Goal: Task Accomplishment & Management: Manage account settings

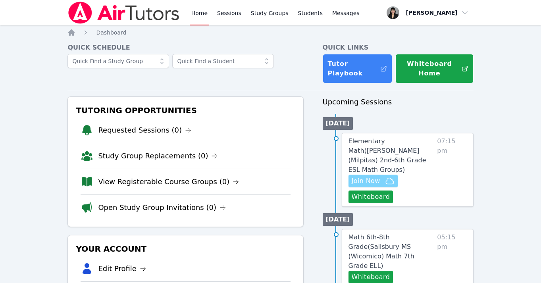
click at [379, 176] on span "Join Now" at bounding box center [372, 181] width 43 height 10
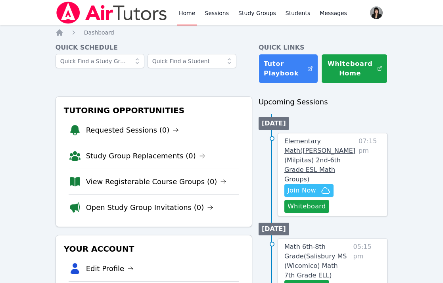
click at [318, 139] on span "Elementary Math ( [PERSON_NAME] (Milpitas) 2nd-6th Grade ESL Math Groups )" at bounding box center [319, 160] width 71 height 46
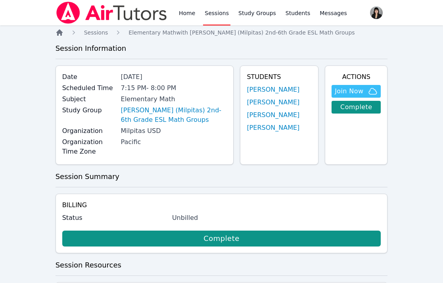
click at [60, 32] on icon "Breadcrumb" at bounding box center [59, 32] width 6 height 6
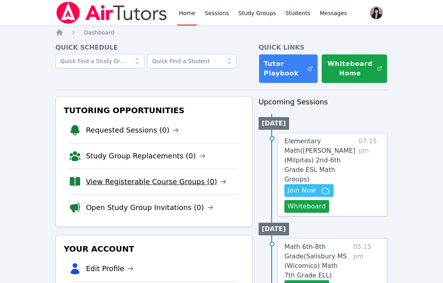
click at [149, 183] on link "View Registerable Course Groups (0)" at bounding box center [156, 181] width 141 height 11
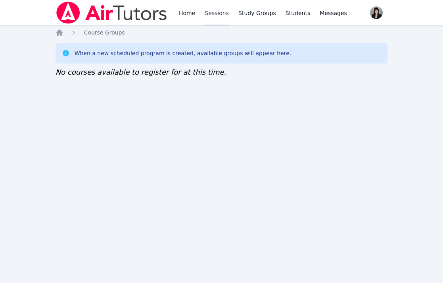
click at [211, 14] on link "Sessions" at bounding box center [216, 12] width 27 height 25
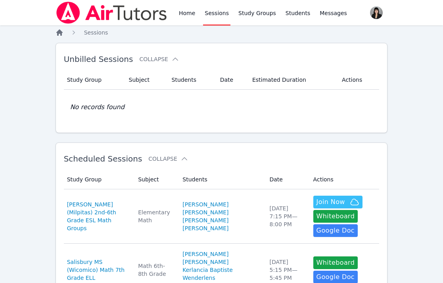
click at [59, 34] on icon "Breadcrumb" at bounding box center [60, 33] width 8 height 8
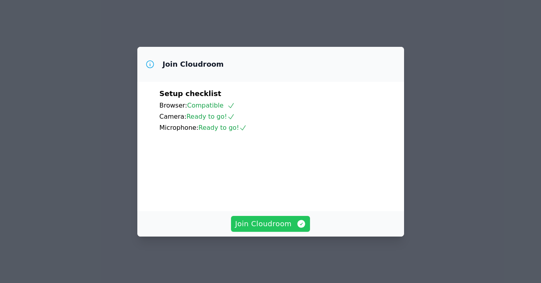
click at [280, 229] on span "Join Cloudroom" at bounding box center [270, 223] width 71 height 11
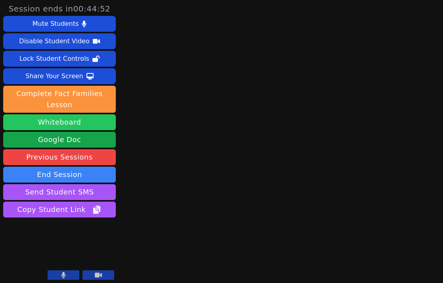
click at [61, 124] on button "Whiteboard" at bounding box center [59, 122] width 113 height 16
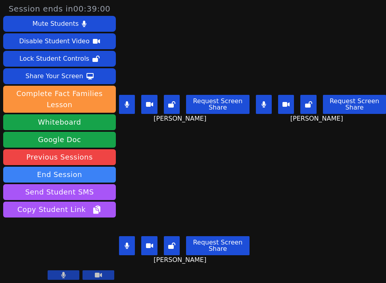
click at [127, 105] on icon at bounding box center [127, 104] width 5 height 6
click at [130, 244] on button at bounding box center [127, 245] width 16 height 19
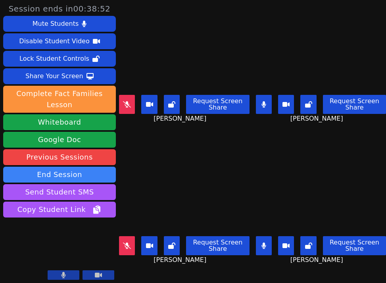
click at [265, 249] on button at bounding box center [264, 245] width 16 height 19
click at [128, 104] on icon at bounding box center [127, 104] width 8 height 6
click at [133, 248] on button at bounding box center [127, 245] width 16 height 19
click at [127, 104] on icon at bounding box center [127, 104] width 4 height 6
click at [262, 109] on button at bounding box center [264, 104] width 16 height 19
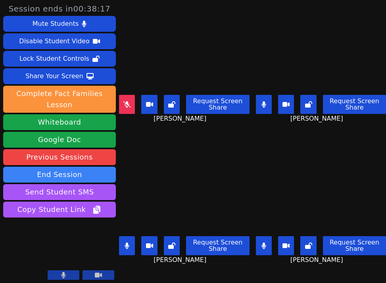
click at [129, 247] on icon at bounding box center [127, 245] width 4 height 6
click at [129, 247] on icon at bounding box center [127, 245] width 8 height 6
click at [269, 248] on button at bounding box center [264, 245] width 16 height 19
click at [265, 105] on icon at bounding box center [263, 104] width 4 height 6
click at [264, 245] on icon at bounding box center [264, 245] width 8 height 6
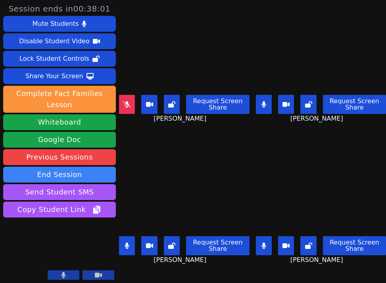
click at [124, 248] on button at bounding box center [127, 245] width 16 height 19
click at [265, 102] on icon at bounding box center [263, 104] width 4 height 6
click at [265, 102] on icon at bounding box center [264, 104] width 8 height 6
click at [132, 107] on button at bounding box center [127, 104] width 16 height 19
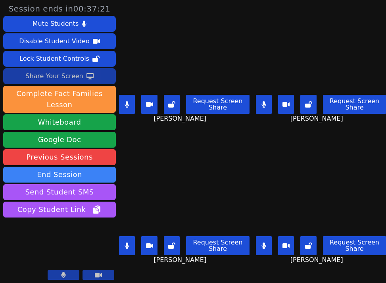
click at [78, 79] on div "Share Your Screen" at bounding box center [54, 76] width 58 height 13
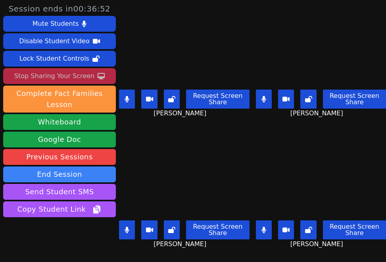
click at [69, 75] on div "Stop Sharing Your Screen" at bounding box center [54, 76] width 80 height 13
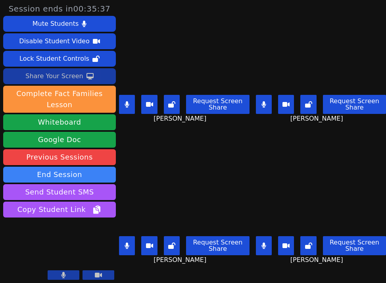
click at [77, 77] on div "Share Your Screen" at bounding box center [54, 76] width 58 height 13
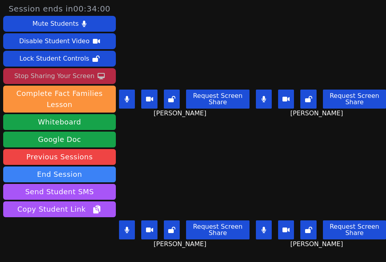
click at [59, 76] on div "Stop Sharing Your Screen" at bounding box center [54, 76] width 80 height 13
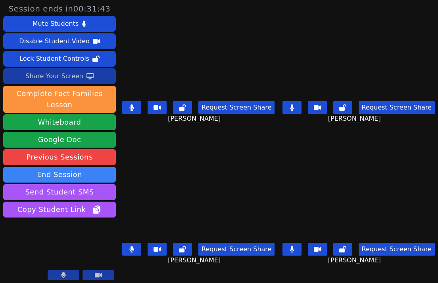
click at [140, 250] on button at bounding box center [131, 249] width 19 height 13
click at [292, 251] on button at bounding box center [291, 249] width 19 height 13
click at [298, 106] on button at bounding box center [291, 107] width 19 height 13
click at [296, 111] on icon at bounding box center [292, 107] width 8 height 6
click at [296, 246] on icon at bounding box center [292, 249] width 8 height 6
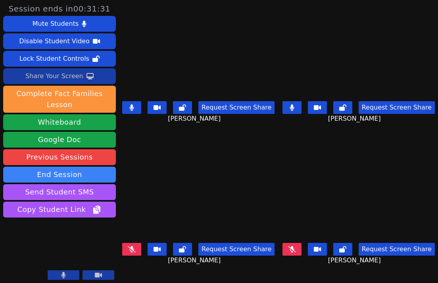
click at [130, 249] on icon at bounding box center [132, 249] width 8 height 6
click at [79, 81] on div "Share Your Screen" at bounding box center [54, 76] width 58 height 13
click at [134, 108] on icon at bounding box center [132, 107] width 4 height 6
click at [300, 106] on button at bounding box center [291, 107] width 19 height 13
click at [300, 248] on button at bounding box center [291, 249] width 19 height 13
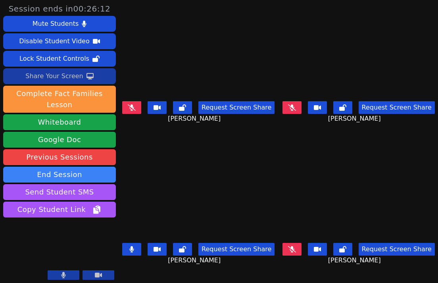
click at [300, 248] on button at bounding box center [291, 249] width 19 height 13
click at [298, 105] on button at bounding box center [291, 107] width 19 height 13
click at [134, 250] on icon at bounding box center [132, 249] width 4 height 6
click at [294, 108] on icon at bounding box center [292, 107] width 4 height 6
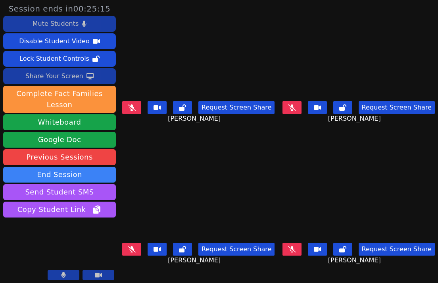
click at [75, 23] on div "Mute Students" at bounding box center [56, 23] width 46 height 13
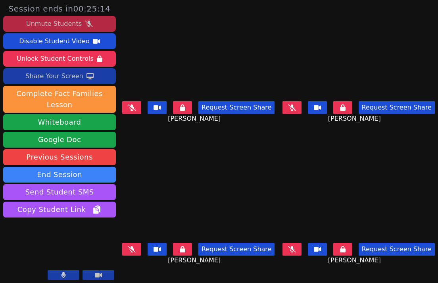
click at [69, 21] on div "Unmute Students" at bounding box center [54, 23] width 56 height 13
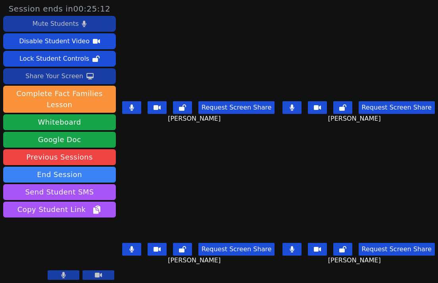
click at [134, 109] on icon at bounding box center [131, 107] width 5 height 6
click at [135, 109] on icon at bounding box center [132, 107] width 8 height 6
click at [63, 78] on div "Share Your Screen" at bounding box center [54, 76] width 58 height 13
click at [102, 274] on button at bounding box center [99, 275] width 32 height 10
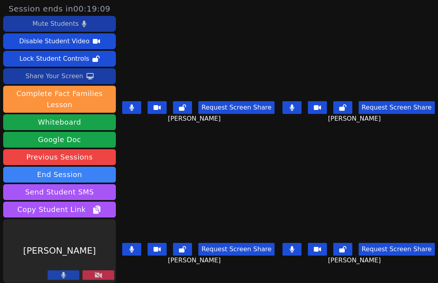
click at [102, 274] on button at bounding box center [99, 275] width 32 height 10
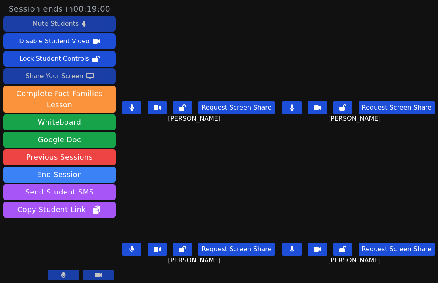
click at [129, 109] on button at bounding box center [131, 107] width 19 height 13
click at [133, 251] on icon at bounding box center [131, 249] width 5 height 6
click at [302, 108] on button at bounding box center [291, 107] width 19 height 13
click at [301, 107] on button at bounding box center [291, 107] width 19 height 13
click at [135, 255] on button at bounding box center [131, 249] width 19 height 13
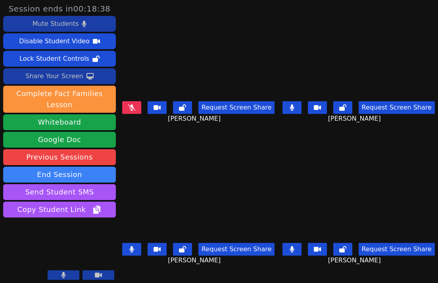
click at [136, 110] on icon at bounding box center [132, 107] width 8 height 6
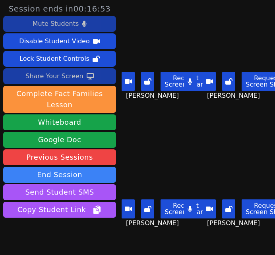
click at [39, 71] on div "Share Your Screen" at bounding box center [54, 76] width 58 height 13
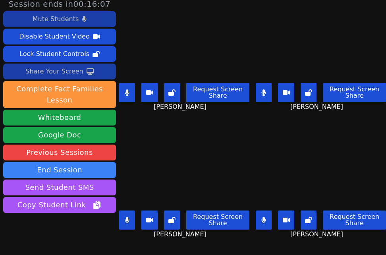
scroll to position [31, 0]
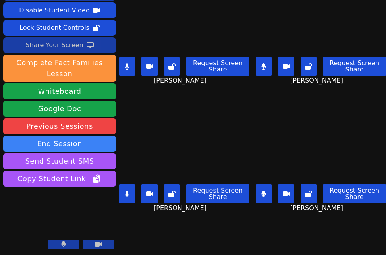
click at [130, 70] on button at bounding box center [127, 66] width 16 height 19
click at [131, 192] on button at bounding box center [127, 193] width 16 height 19
click at [268, 193] on button at bounding box center [263, 193] width 16 height 19
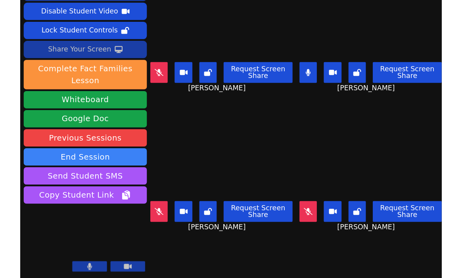
scroll to position [0, 0]
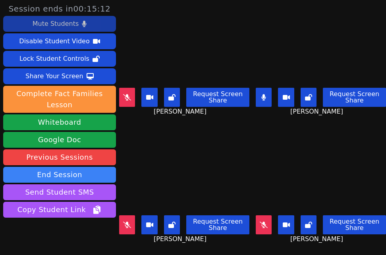
click at [125, 223] on icon at bounding box center [127, 224] width 8 height 6
click at [265, 223] on icon at bounding box center [263, 224] width 8 height 6
click at [134, 102] on button at bounding box center [127, 97] width 16 height 19
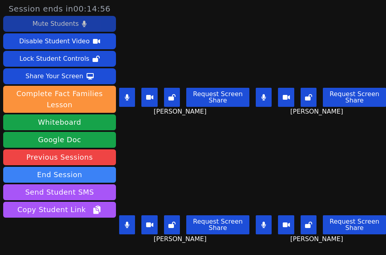
click at [133, 97] on button at bounding box center [127, 97] width 16 height 19
click at [133, 227] on button at bounding box center [127, 224] width 16 height 19
click at [267, 227] on button at bounding box center [263, 224] width 16 height 19
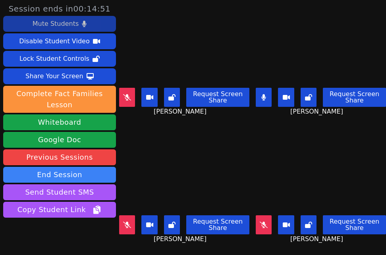
click at [267, 227] on icon at bounding box center [263, 224] width 8 height 6
click at [130, 222] on icon at bounding box center [127, 224] width 8 height 6
click at [123, 100] on button at bounding box center [127, 97] width 16 height 19
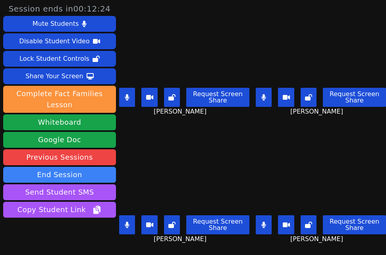
click at [125, 229] on button at bounding box center [127, 224] width 16 height 19
click at [262, 225] on icon at bounding box center [263, 224] width 4 height 6
click at [264, 101] on button at bounding box center [263, 97] width 16 height 19
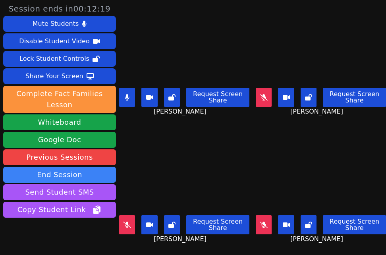
click at [269, 102] on button at bounding box center [263, 97] width 16 height 19
click at [267, 225] on icon at bounding box center [263, 224] width 8 height 6
click at [127, 226] on icon at bounding box center [127, 224] width 8 height 6
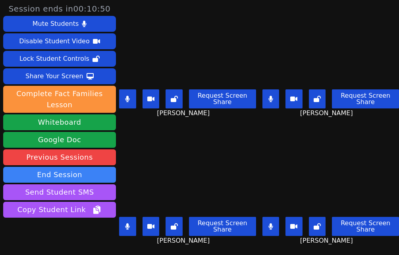
click at [134, 99] on button at bounding box center [127, 98] width 17 height 19
click at [128, 226] on icon at bounding box center [127, 226] width 4 height 6
click at [274, 101] on button at bounding box center [270, 98] width 17 height 19
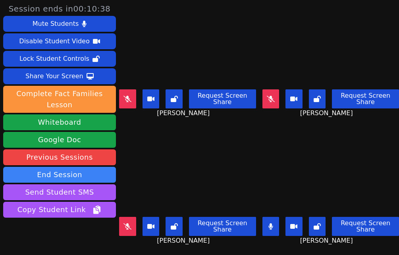
click at [128, 231] on button at bounding box center [127, 226] width 17 height 19
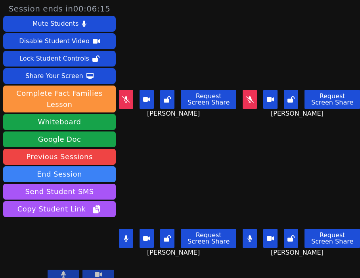
click at [125, 101] on icon at bounding box center [126, 99] width 8 height 6
click at [252, 100] on icon at bounding box center [250, 99] width 8 height 6
click at [126, 246] on button at bounding box center [126, 238] width 14 height 19
click at [127, 243] on button at bounding box center [126, 238] width 14 height 19
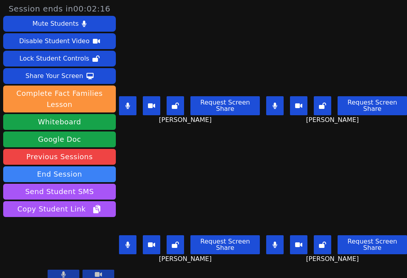
click at [131, 102] on button at bounding box center [127, 105] width 17 height 19
click at [131, 249] on button at bounding box center [127, 245] width 17 height 19
click at [280, 244] on button at bounding box center [274, 245] width 17 height 19
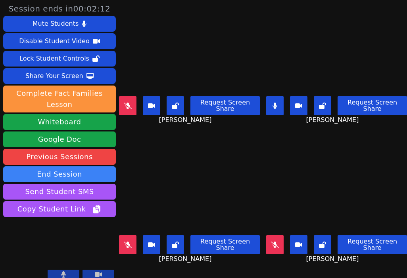
click at [280, 244] on button at bounding box center [274, 245] width 17 height 19
click at [128, 241] on button at bounding box center [127, 245] width 17 height 19
click at [131, 102] on button at bounding box center [127, 105] width 17 height 19
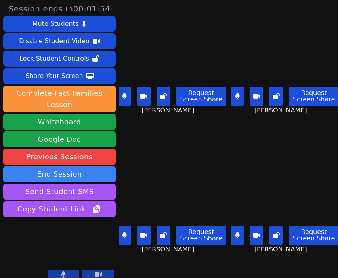
click at [75, 81] on div "Share Your Screen" at bounding box center [54, 76] width 58 height 13
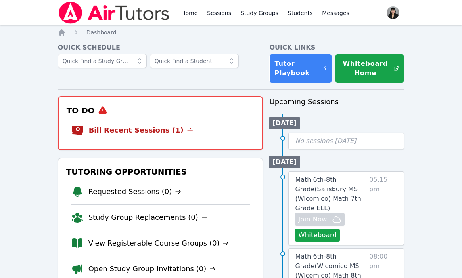
click at [156, 132] on link "Bill Recent Sessions (1)" at bounding box center [141, 130] width 104 height 11
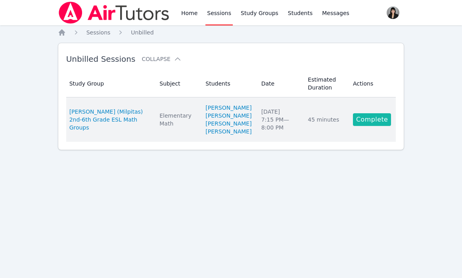
click at [366, 126] on link "Complete" at bounding box center [372, 119] width 38 height 13
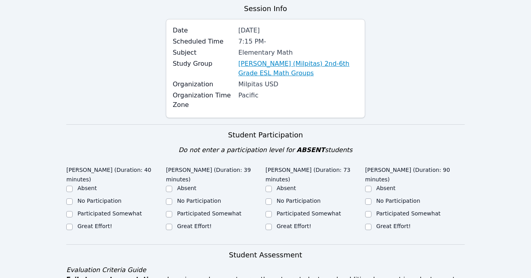
scroll to position [147, 0]
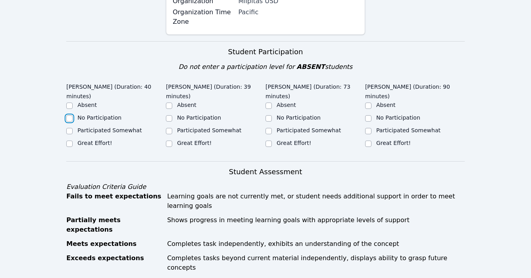
click at [69, 115] on input "No Participation" at bounding box center [69, 118] width 6 height 6
checkbox input "true"
click at [168, 131] on input "Participated Somewhat" at bounding box center [169, 131] width 6 height 6
checkbox input "true"
click at [269, 118] on input "No Participation" at bounding box center [268, 118] width 6 height 6
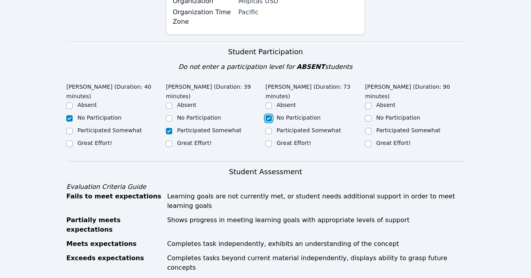
checkbox input "true"
click at [367, 146] on input "Great Effort!" at bounding box center [368, 144] width 6 height 6
checkbox input "true"
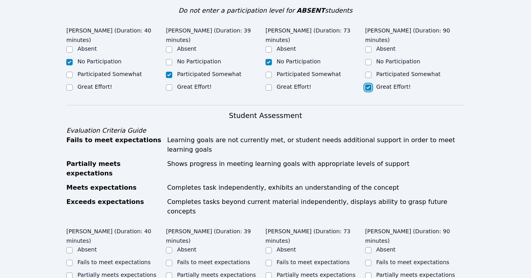
scroll to position [300, 0]
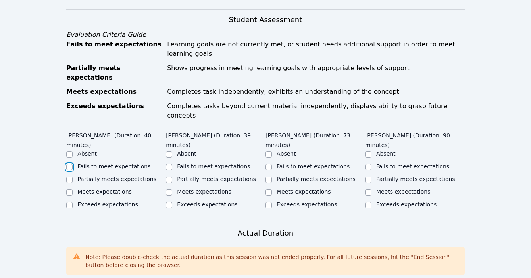
click at [71, 164] on input "Fails to meet expectations" at bounding box center [69, 167] width 6 height 6
checkbox input "true"
click at [167, 177] on input "Partially meets expectations" at bounding box center [169, 180] width 6 height 6
checkbox input "true"
click at [269, 164] on input "Fails to meet expectations" at bounding box center [268, 167] width 6 height 6
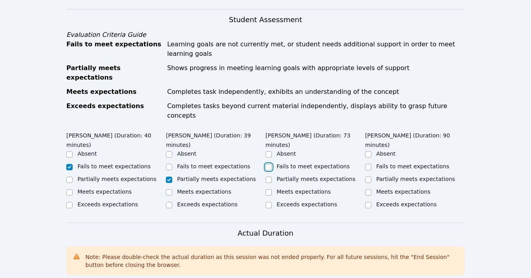
checkbox input "true"
click at [169, 190] on input "Meets expectations" at bounding box center [169, 193] width 6 height 6
checkbox input "true"
checkbox input "false"
click at [367, 190] on input "Meets expectations" at bounding box center [368, 193] width 6 height 6
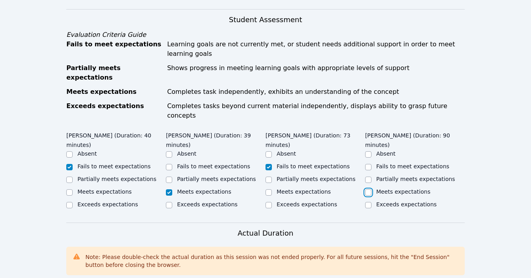
checkbox input "true"
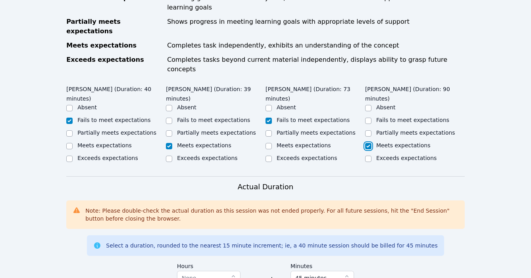
scroll to position [434, 0]
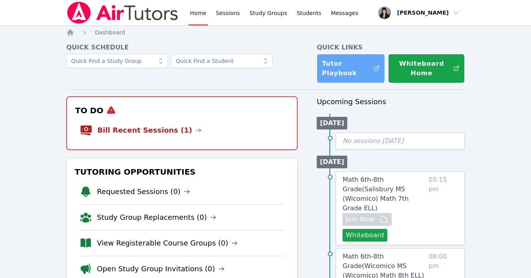
click at [326, 68] on link "Tutor Playbook" at bounding box center [351, 68] width 68 height 29
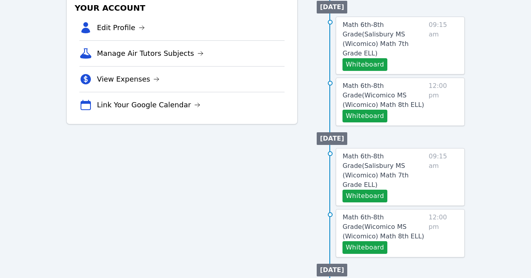
scroll to position [303, 0]
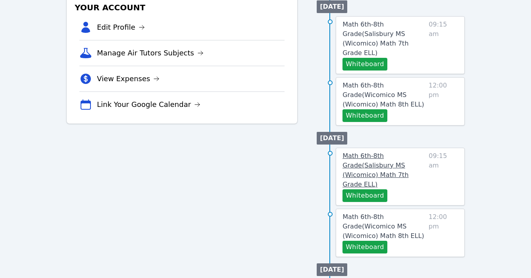
click at [378, 152] on span "Math 6th-8th Grade ( Salisbury MS (Wicomico) Math 7th Grade ELL )" at bounding box center [375, 170] width 66 height 36
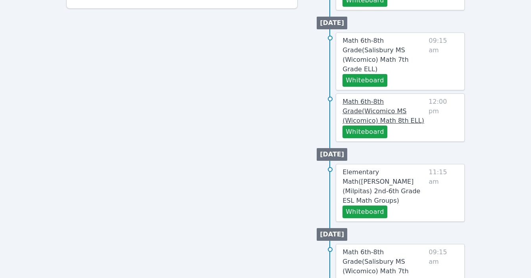
scroll to position [432, 0]
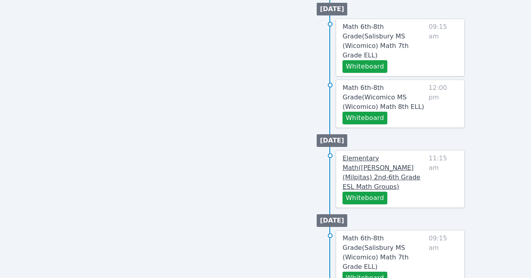
click at [393, 155] on span "Elementary Math ( [PERSON_NAME] (Milpitas) 2nd-6th Grade ESL Math Groups )" at bounding box center [381, 173] width 78 height 36
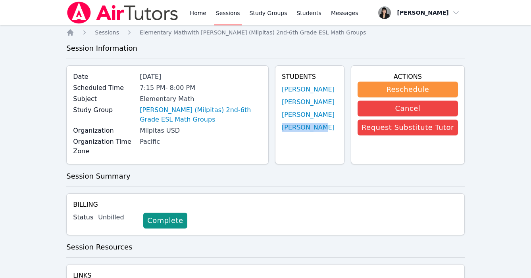
drag, startPoint x: 334, startPoint y: 131, endPoint x: 279, endPoint y: 131, distance: 54.7
click at [279, 131] on div "Students Leonardo Regalado Xian Riley Peralta Jose Rios Zatarain Sotaro Ando" at bounding box center [309, 114] width 69 height 99
copy link "[PERSON_NAME]"
click at [70, 33] on icon "Breadcrumb" at bounding box center [70, 32] width 6 height 6
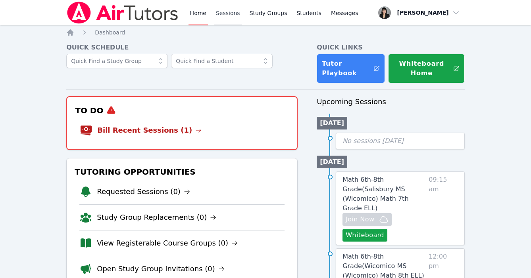
click at [230, 17] on link "Sessions" at bounding box center [227, 12] width 27 height 25
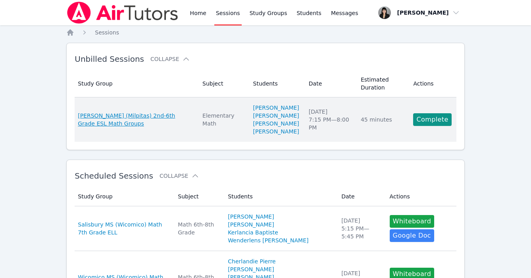
click at [129, 124] on span "[PERSON_NAME] (Milpitas) 2nd-6th Grade ESL Math Groups" at bounding box center [135, 120] width 115 height 16
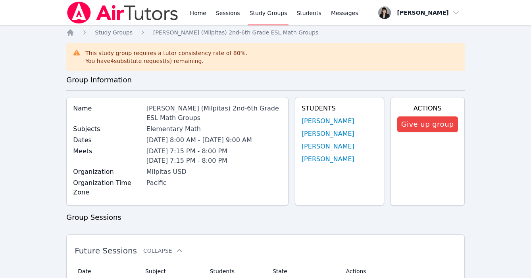
drag, startPoint x: 146, startPoint y: 106, endPoint x: 283, endPoint y: 140, distance: 141.2
click at [283, 140] on div "Name Spangler (Milpitas) 2nd-6th Grade ESL Math Groups Subjects Elementary Math…" at bounding box center [177, 151] width 222 height 109
copy div "Spangler (Milpitas) 2nd-6th Grade ESL Math Groups Subjects Elementary Math Date…"
drag, startPoint x: 344, startPoint y: 182, endPoint x: 300, endPoint y: 117, distance: 79.0
click at [300, 117] on div "Students Xian Riley Peralta Sotaro Ando Leonardo Regalado Jose Rios Zatarain" at bounding box center [339, 151] width 89 height 109
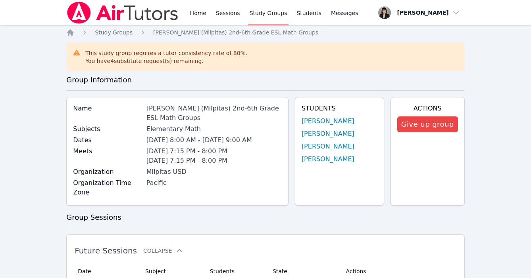
copy ul "Xian Riley Peralta Sotaro Ando Leonardo Regalado Jose Rios Zatarain"
drag, startPoint x: 286, startPoint y: 142, endPoint x: 148, endPoint y: 108, distance: 141.4
click at [148, 108] on div "Name Spangler (Milpitas) 2nd-6th Grade ESL Math Groups Subjects Elementary Math…" at bounding box center [177, 151] width 222 height 109
copy div "Spangler (Milpitas) 2nd-6th Grade ESL Math Groups Subjects Elementary Math Date…"
click at [71, 29] on icon "Breadcrumb" at bounding box center [70, 33] width 8 height 8
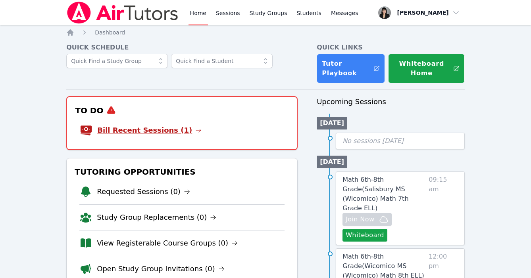
click at [119, 131] on link "Bill Recent Sessions (1)" at bounding box center [149, 130] width 104 height 11
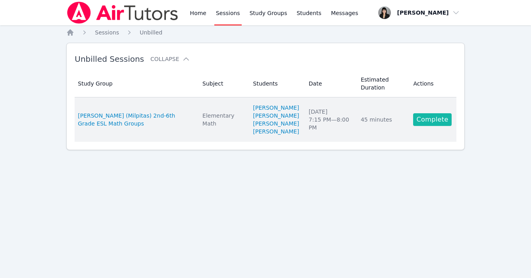
click at [417, 126] on link "Complete" at bounding box center [432, 119] width 38 height 13
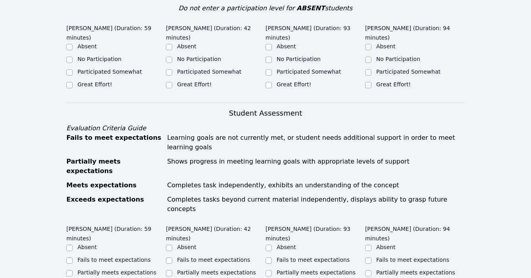
scroll to position [167, 0]
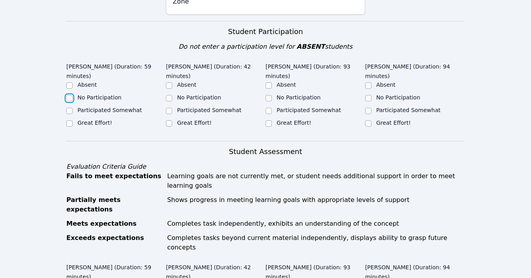
click at [70, 95] on input "No Participation" at bounding box center [69, 98] width 6 height 6
checkbox input "true"
click at [170, 111] on input "Participated Somewhat" at bounding box center [169, 111] width 6 height 6
checkbox input "true"
click at [271, 97] on input "No Participation" at bounding box center [268, 98] width 6 height 6
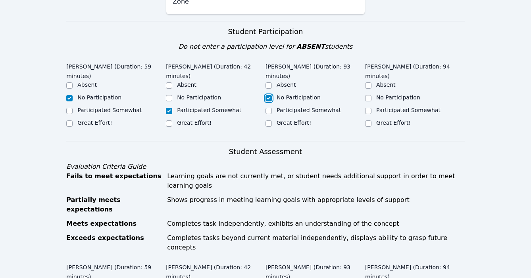
checkbox input "true"
click at [369, 123] on input "Great Effort!" at bounding box center [368, 124] width 6 height 6
checkbox input "true"
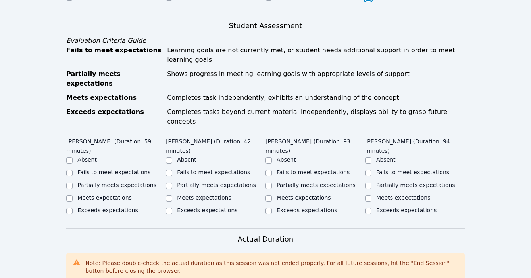
scroll to position [316, 0]
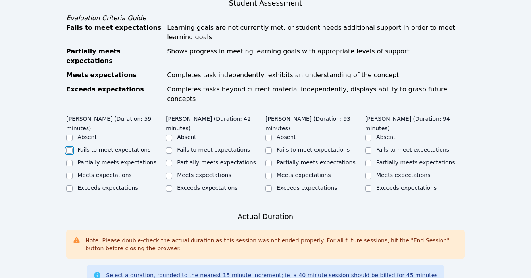
click at [68, 148] on input "Fails to meet expectations" at bounding box center [69, 151] width 6 height 6
checkbox input "true"
click at [168, 160] on input "Partially meets expectations" at bounding box center [169, 163] width 6 height 6
checkbox input "true"
click at [269, 148] on input "Fails to meet expectations" at bounding box center [268, 151] width 6 height 6
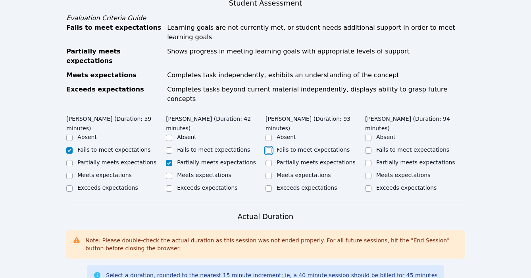
checkbox input "true"
click at [268, 160] on input "Partially meets expectations" at bounding box center [268, 163] width 6 height 6
checkbox input "true"
checkbox input "false"
click at [369, 160] on input "Partially meets expectations" at bounding box center [368, 163] width 6 height 6
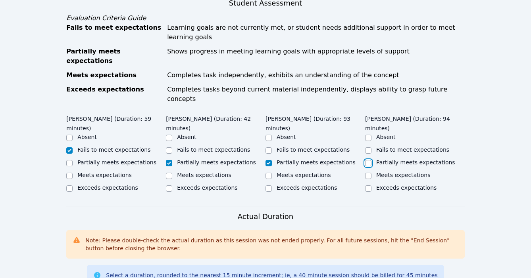
checkbox input "true"
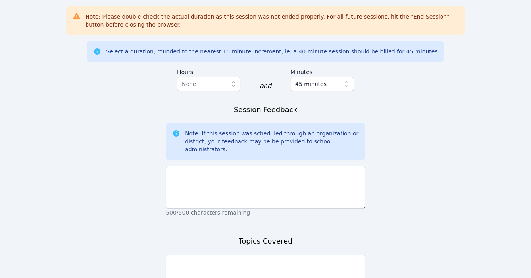
scroll to position [554, 0]
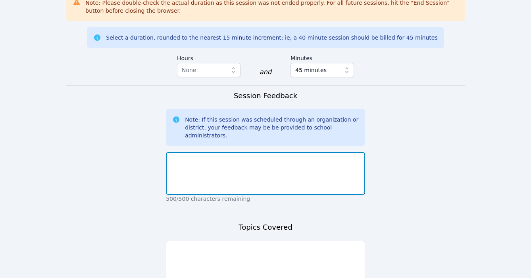
click at [297, 163] on textarea at bounding box center [265, 173] width 199 height 43
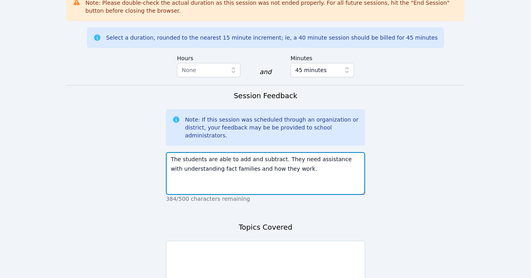
drag, startPoint x: 313, startPoint y: 149, endPoint x: 239, endPoint y: 148, distance: 74.2
click at [239, 152] on textarea "The students are able to add and subtract. They need assistance with understand…" at bounding box center [265, 173] width 199 height 43
click at [325, 152] on textarea "The students are able to add and subtract. They need assistance with understand…" at bounding box center [265, 173] width 199 height 43
drag, startPoint x: 283, startPoint y: 150, endPoint x: 317, endPoint y: 162, distance: 36.3
click at [317, 162] on textarea "The students are able to add and subtract. They need assistance with understand…" at bounding box center [265, 173] width 199 height 43
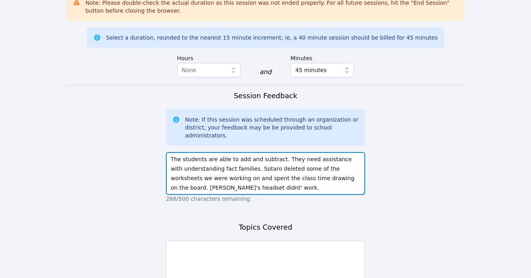
click at [238, 168] on textarea "The students are able to add and subtract. They need assistance with understand…" at bounding box center [265, 173] width 199 height 43
click at [268, 169] on textarea "The students are able to add and subtract. They need assistance with understand…" at bounding box center [265, 173] width 199 height 43
type textarea "The students are able to add and subtract. They need assistance with understand…"
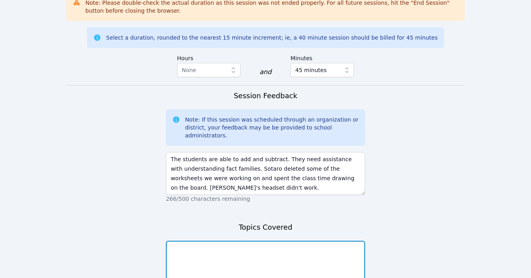
click at [257, 244] on textarea at bounding box center [265, 262] width 199 height 43
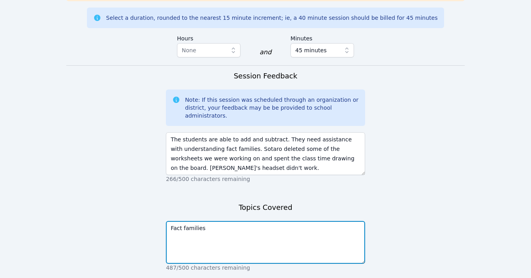
scroll to position [600, 0]
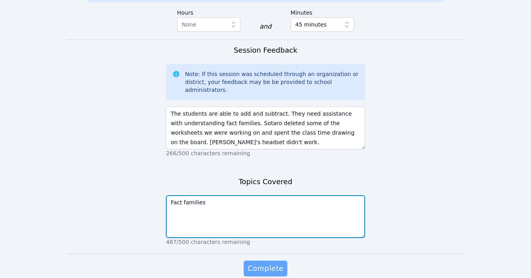
type textarea "Fact families"
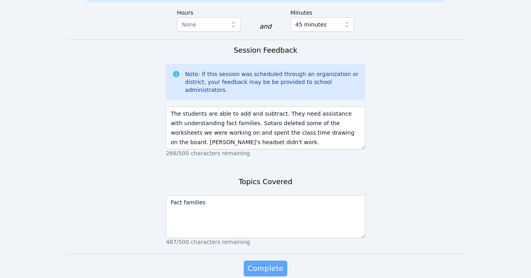
click at [271, 263] on span "Complete" at bounding box center [266, 268] width 36 height 11
